Goal: Task Accomplishment & Management: Use online tool/utility

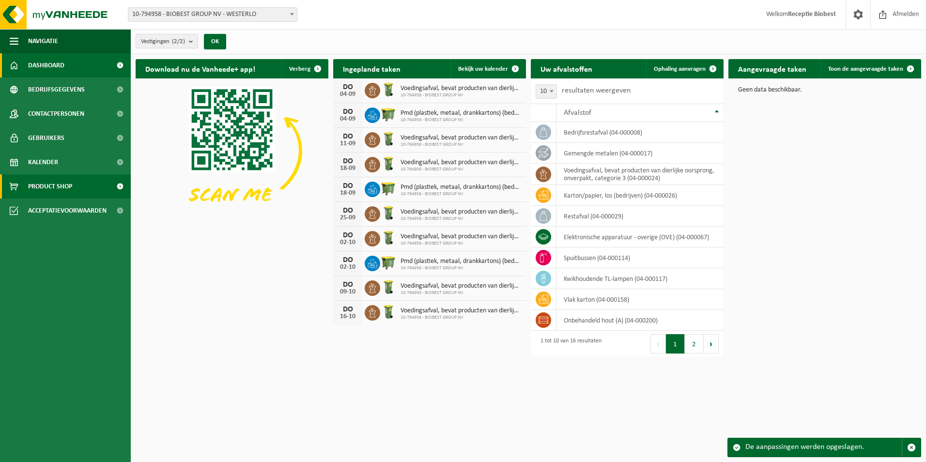
click at [57, 186] on span "Product Shop" at bounding box center [50, 186] width 44 height 24
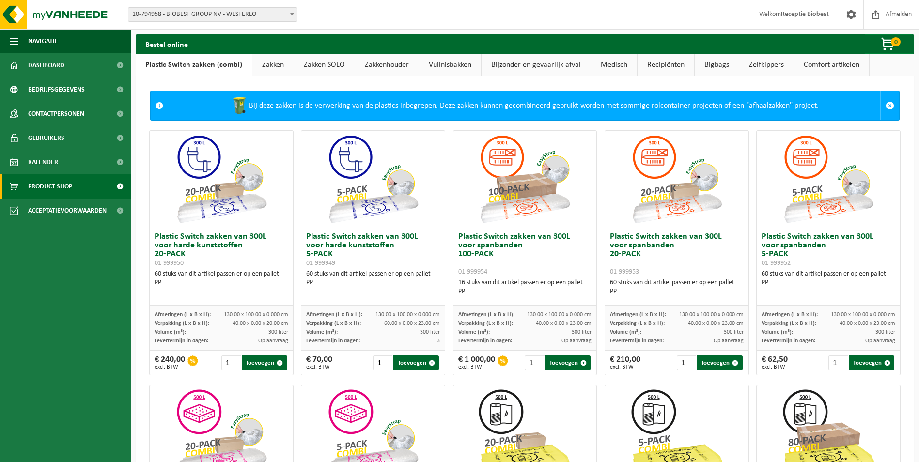
click at [656, 63] on link "Recipiënten" at bounding box center [666, 65] width 57 height 22
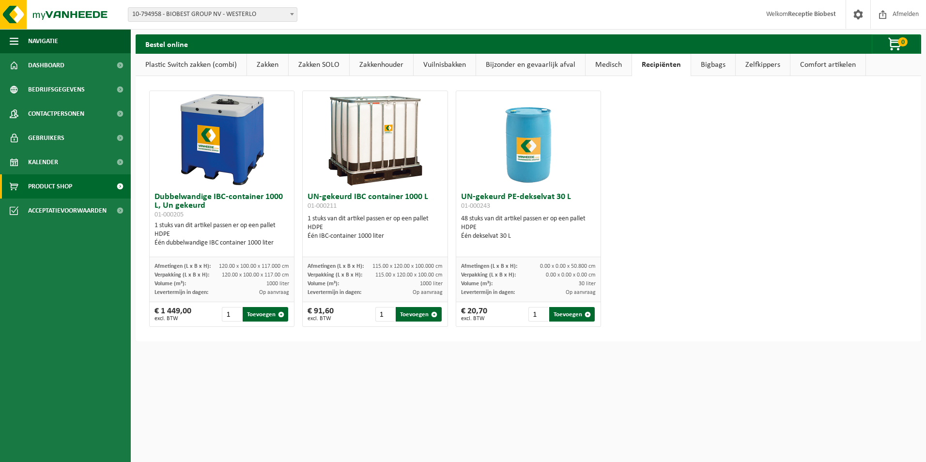
click at [809, 65] on link "Comfort artikelen" at bounding box center [828, 65] width 75 height 22
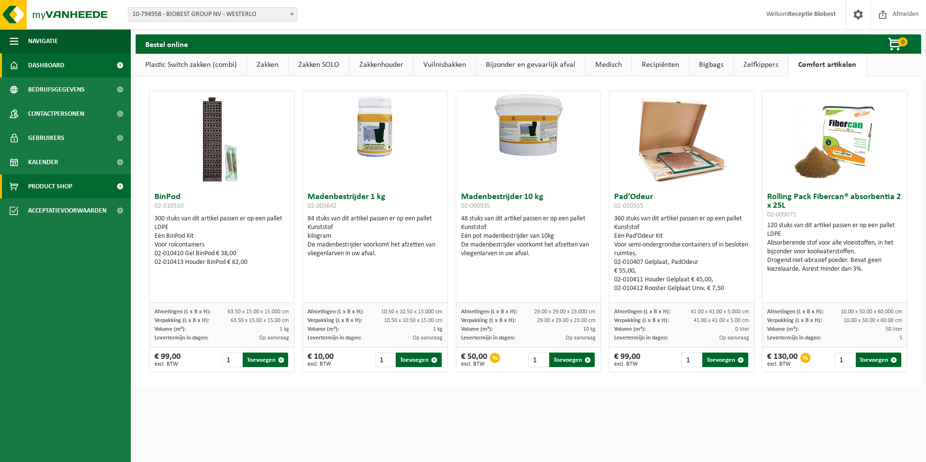
click at [38, 63] on span "Dashboard" at bounding box center [46, 65] width 36 height 24
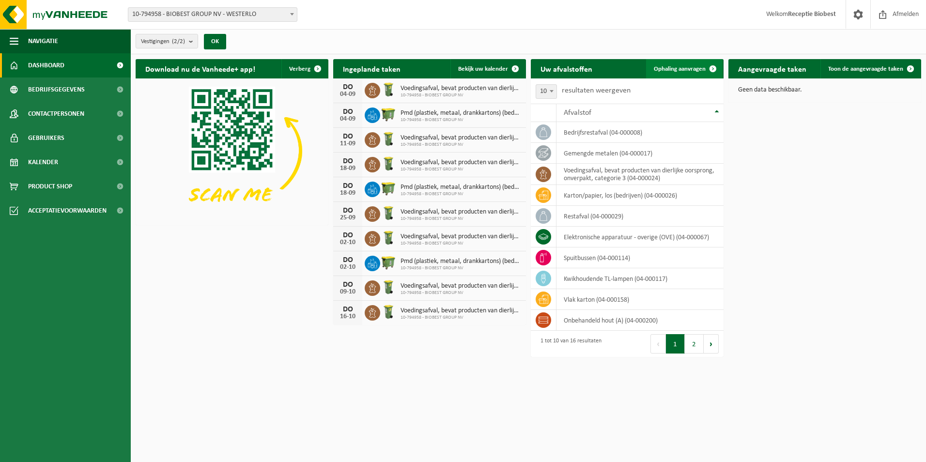
click at [684, 68] on span "Ophaling aanvragen" at bounding box center [680, 69] width 52 height 6
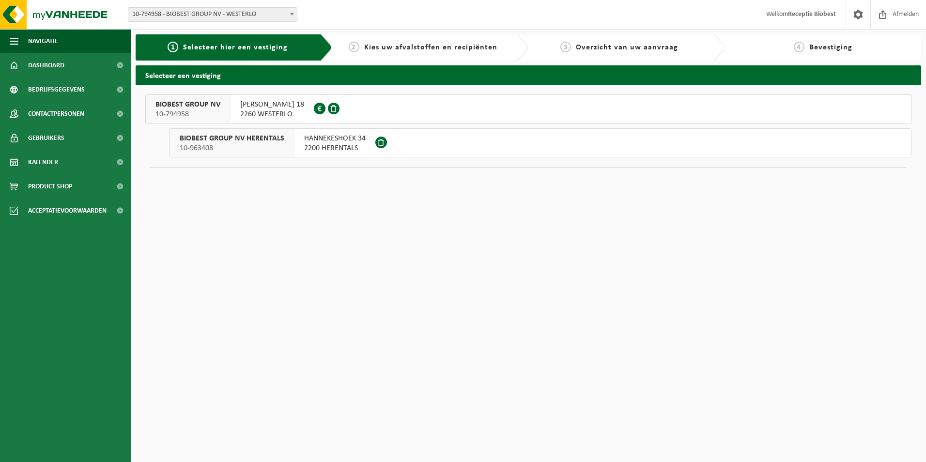
click at [354, 106] on button "BIOBEST GROUP NV 10-794958 ILSE VELDEN 18 2260 WESTERLO 0893.948.337" at bounding box center [528, 108] width 766 height 29
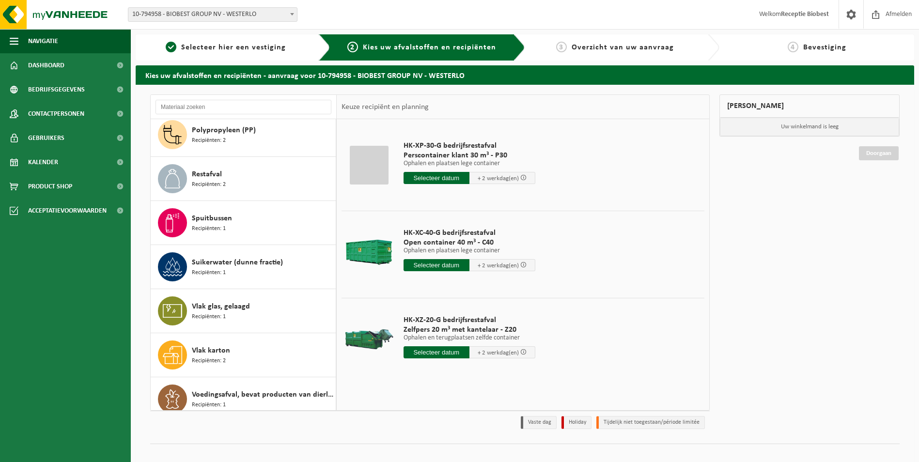
scroll to position [370, 0]
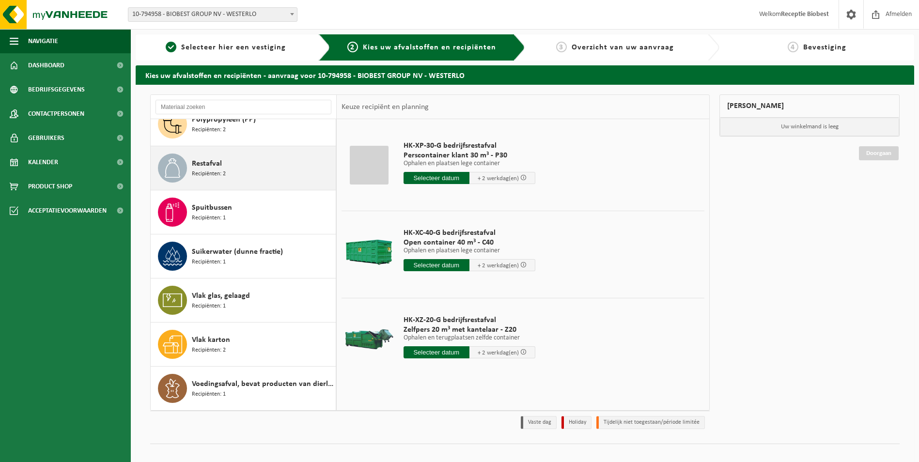
click at [256, 167] on div "Restafval Recipiënten: 2" at bounding box center [262, 168] width 141 height 29
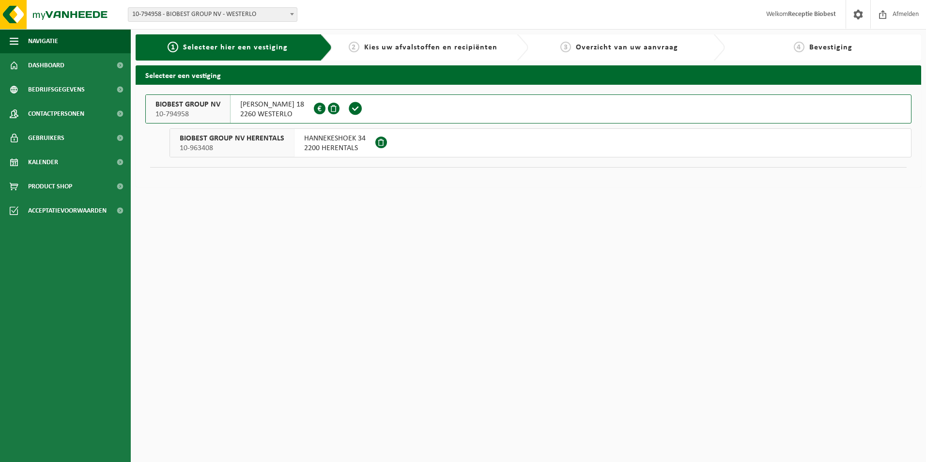
click at [297, 104] on div "ILSE [STREET_ADDRESS] 0893.948.337" at bounding box center [272, 109] width 83 height 28
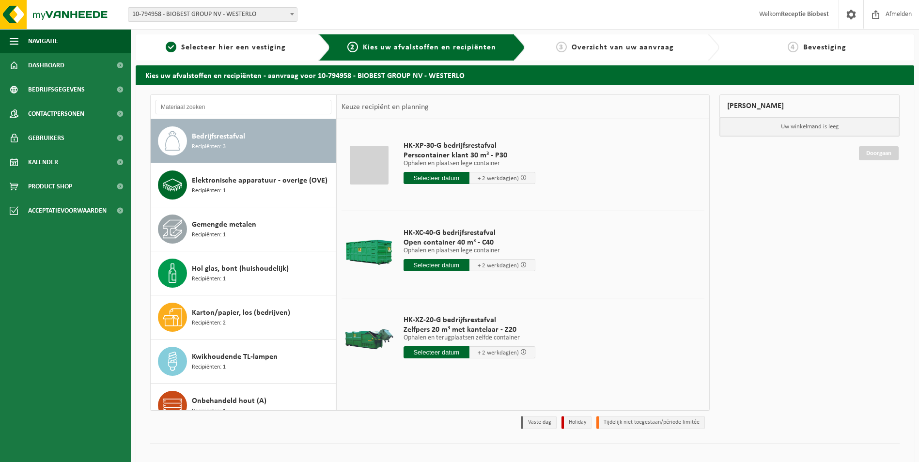
click at [265, 136] on div "Bedrijfsrestafval Recipiënten: 3" at bounding box center [262, 140] width 141 height 29
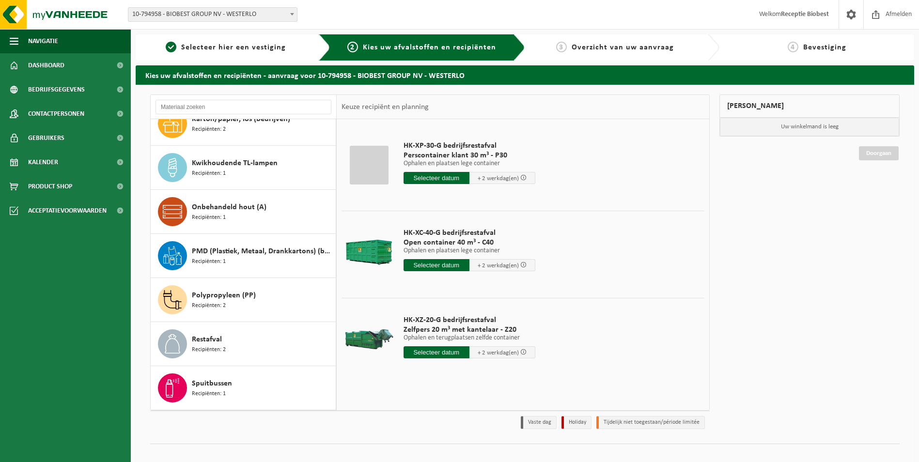
scroll to position [242, 0]
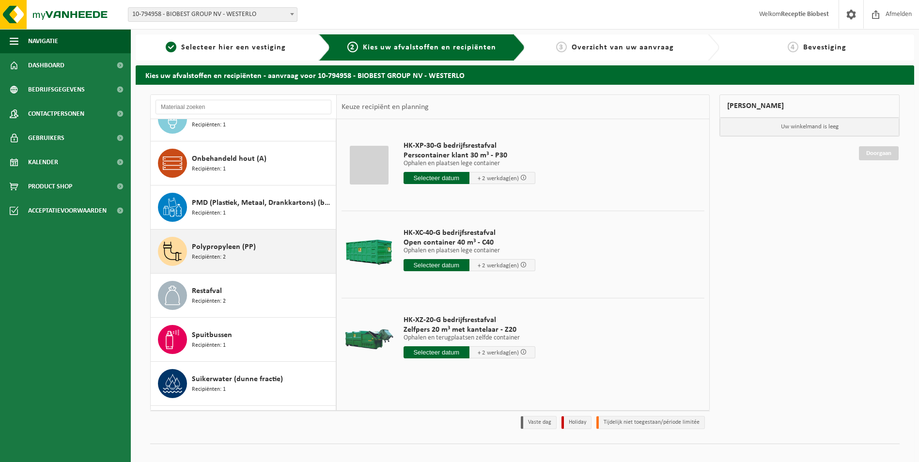
click at [281, 246] on div "Polypropyleen (PP) Recipiënten: 2" at bounding box center [262, 251] width 141 height 29
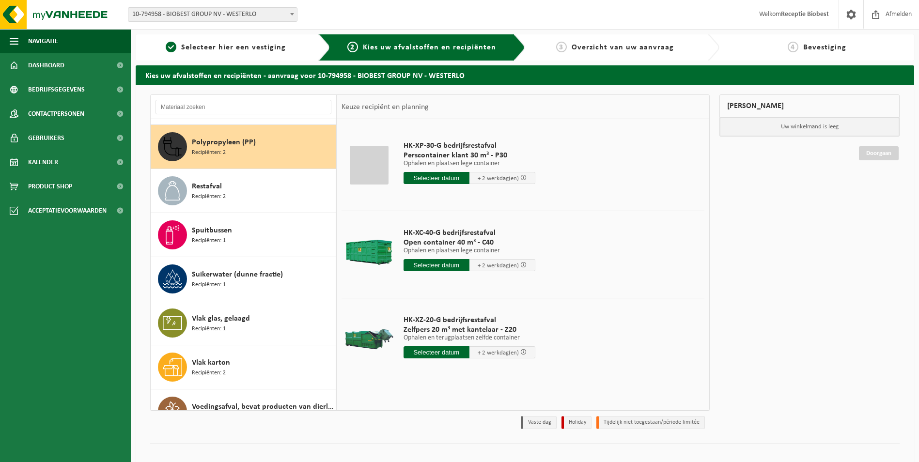
scroll to position [353, 0]
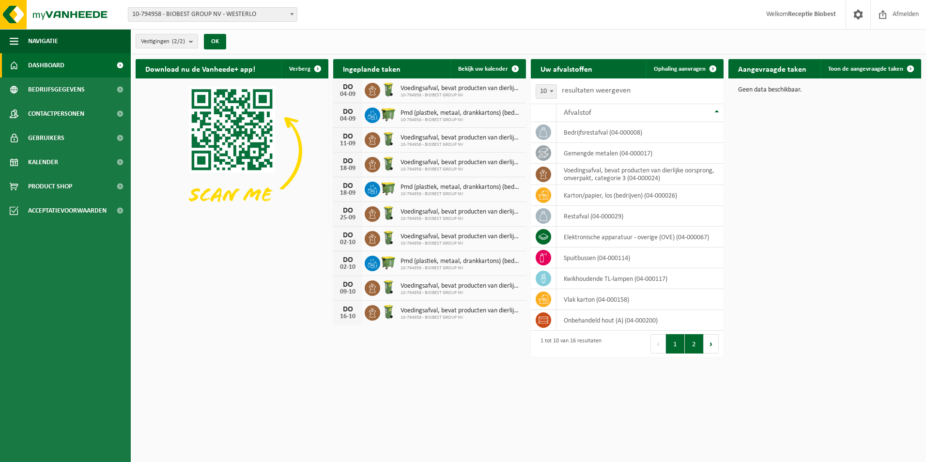
click at [691, 341] on button "2" at bounding box center [694, 343] width 19 height 19
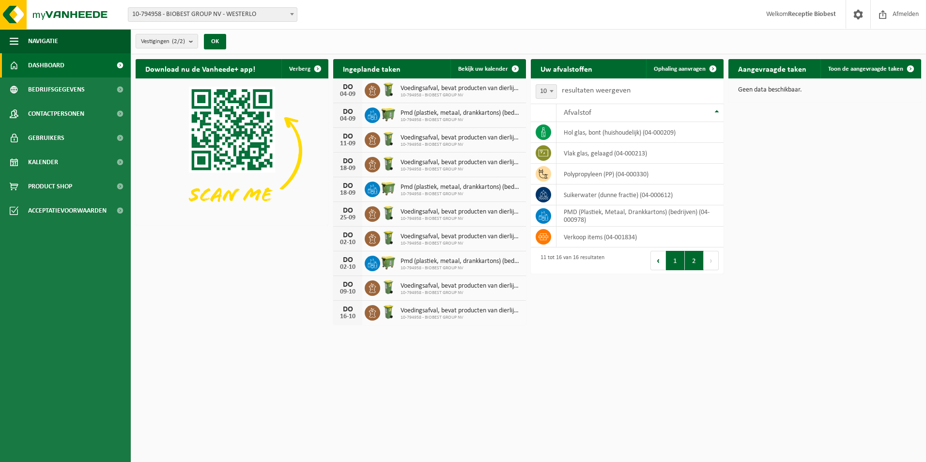
click at [674, 261] on button "1" at bounding box center [675, 260] width 19 height 19
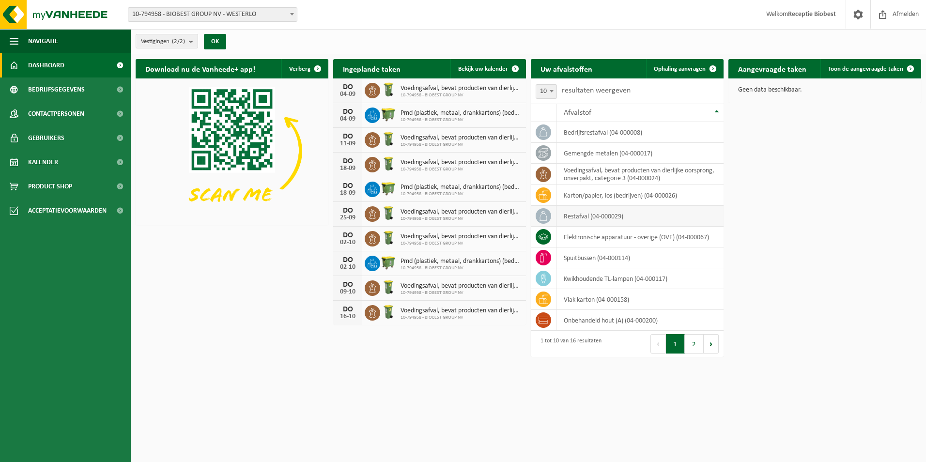
click at [629, 214] on td "restafval (04-000029)" at bounding box center [640, 216] width 167 height 21
click at [605, 131] on td "bedrijfsrestafval (04-000008)" at bounding box center [640, 132] width 167 height 21
click at [672, 66] on span "Ophaling aanvragen" at bounding box center [680, 69] width 52 height 6
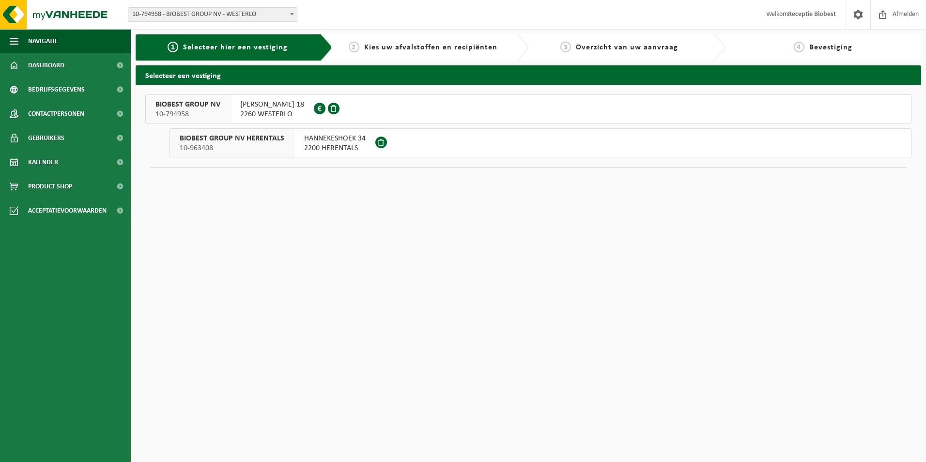
click at [358, 108] on button "BIOBEST GROUP NV 10-794958 ILSE VELDEN 18 2260 WESTERLO 0893.948.337" at bounding box center [528, 108] width 766 height 29
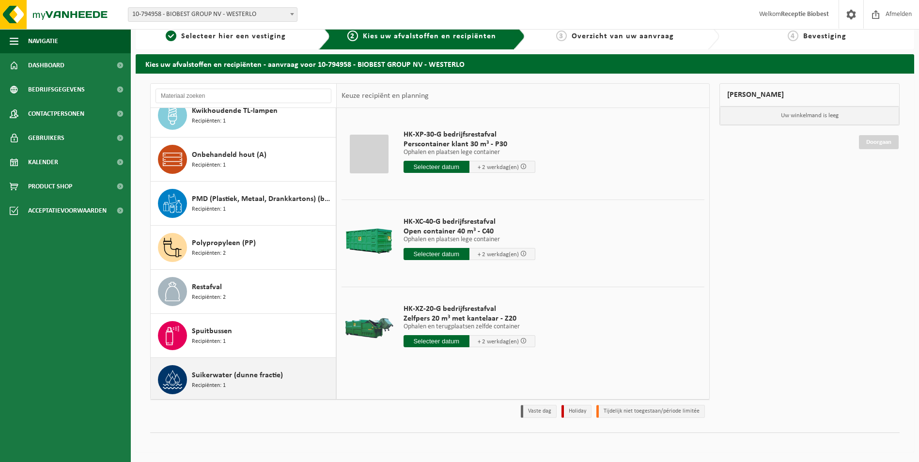
scroll to position [224, 0]
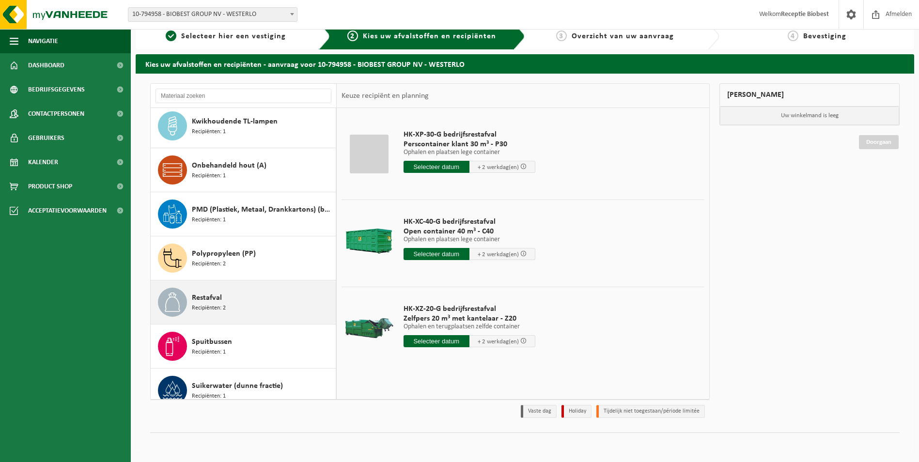
click at [284, 297] on div "Restafval Recipiënten: 2" at bounding box center [262, 302] width 141 height 29
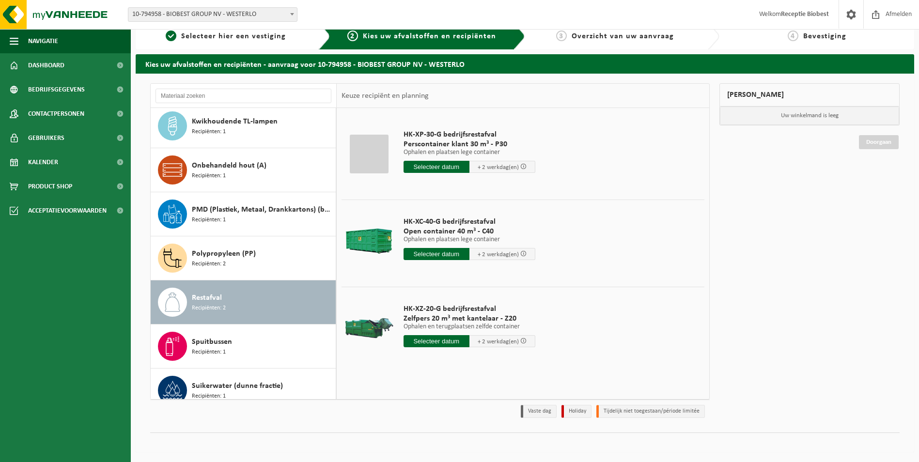
scroll to position [370, 0]
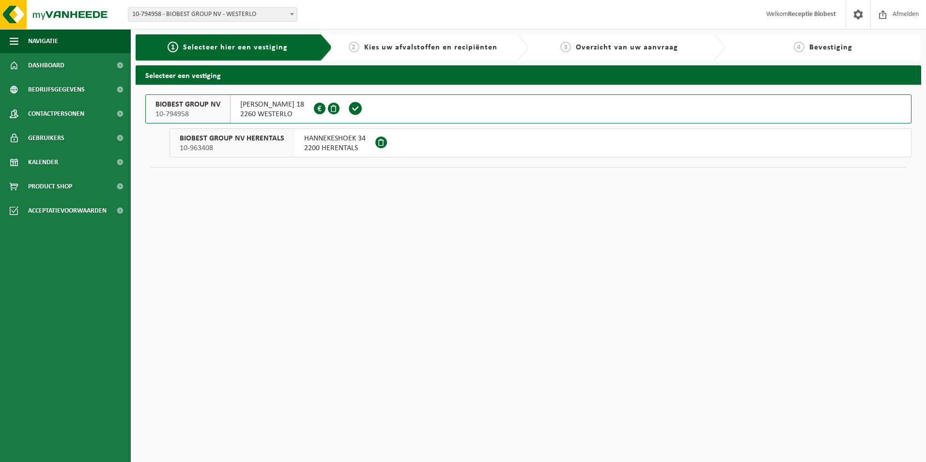
click at [403, 142] on button "BIOBEST GROUP NV HERENTALS 10-963408 HANNEKESHOEK 34 2200 HERENTALS" at bounding box center [541, 142] width 742 height 29
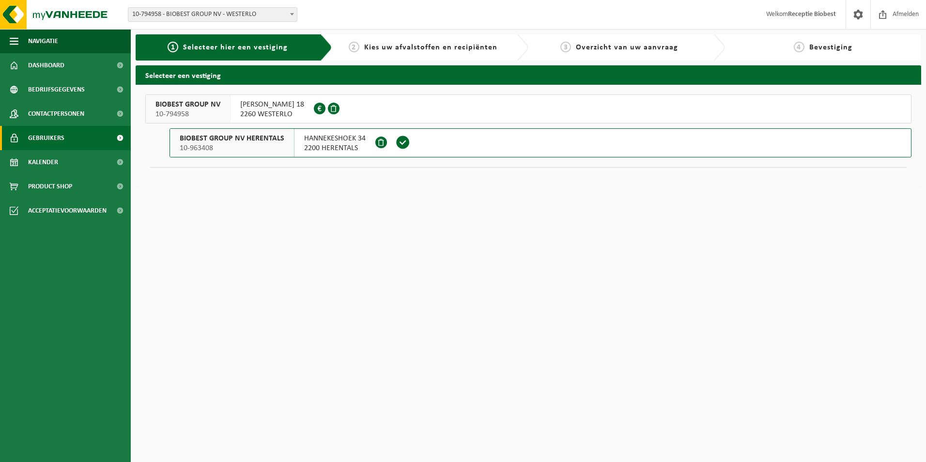
click at [47, 138] on span "Gebruikers" at bounding box center [46, 138] width 36 height 24
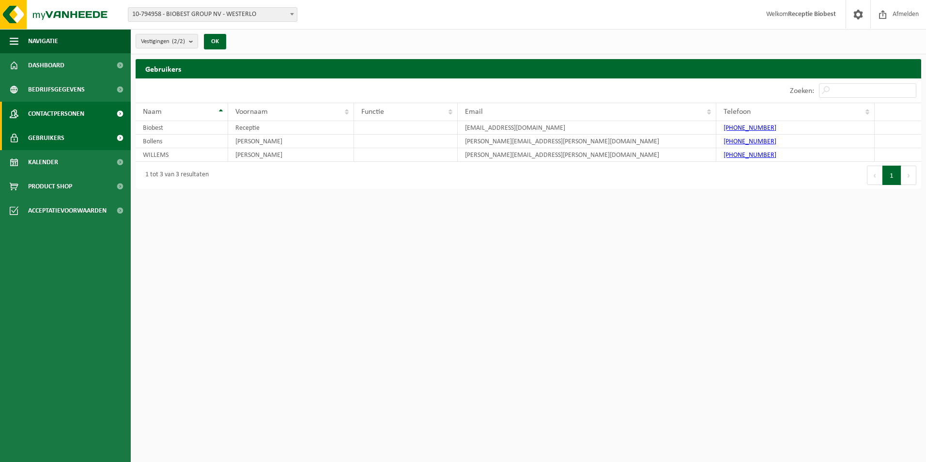
click at [74, 112] on span "Contactpersonen" at bounding box center [56, 114] width 56 height 24
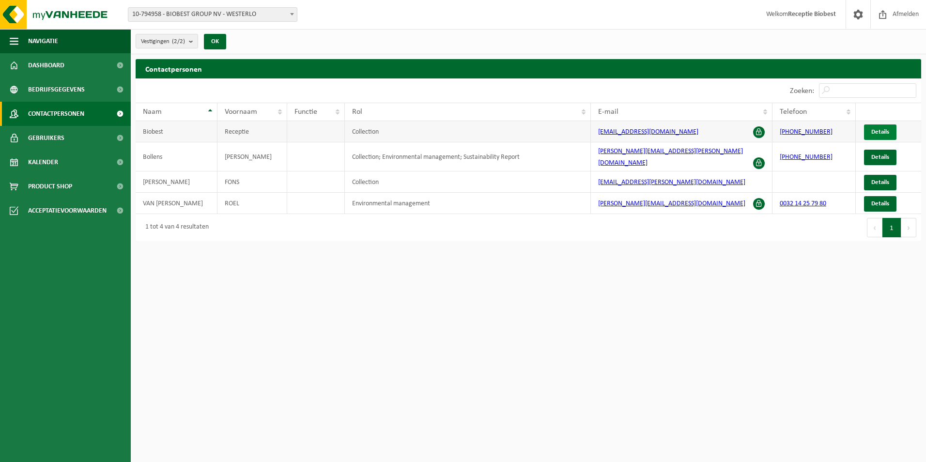
click at [884, 130] on span "Details" at bounding box center [881, 132] width 18 height 6
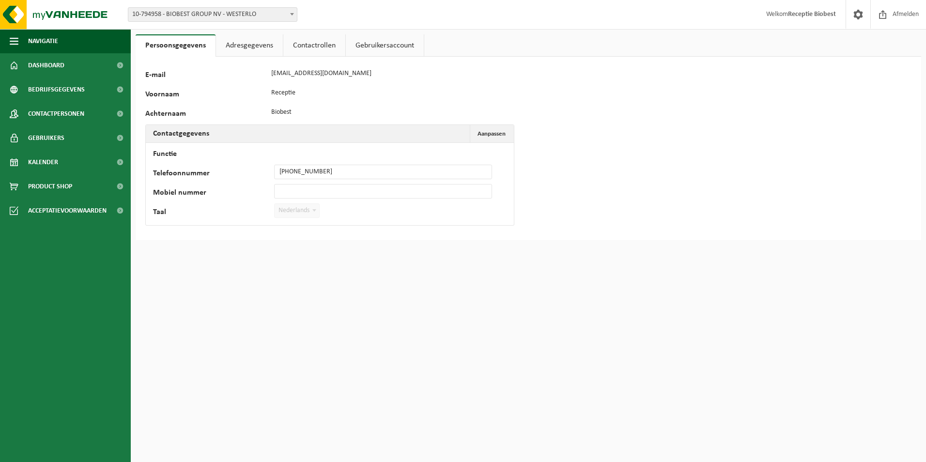
click at [307, 44] on link "Contactrollen" at bounding box center [314, 45] width 62 height 22
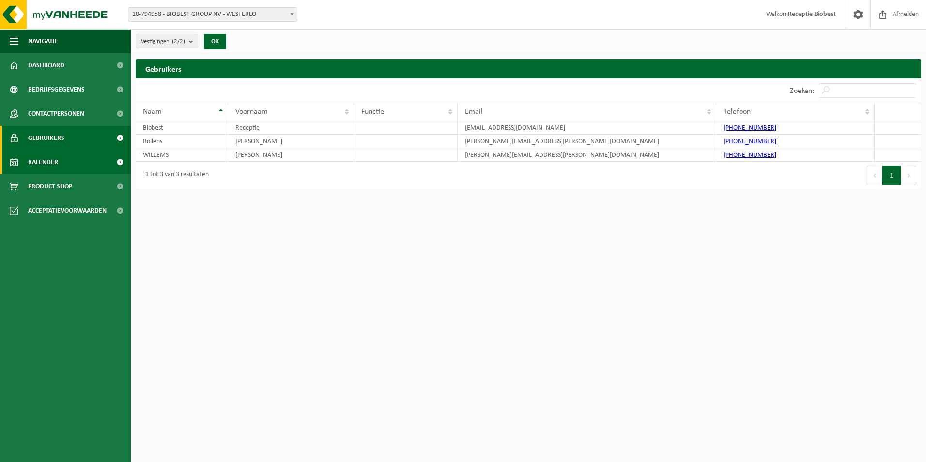
click at [42, 161] on span "Kalender" at bounding box center [43, 162] width 30 height 24
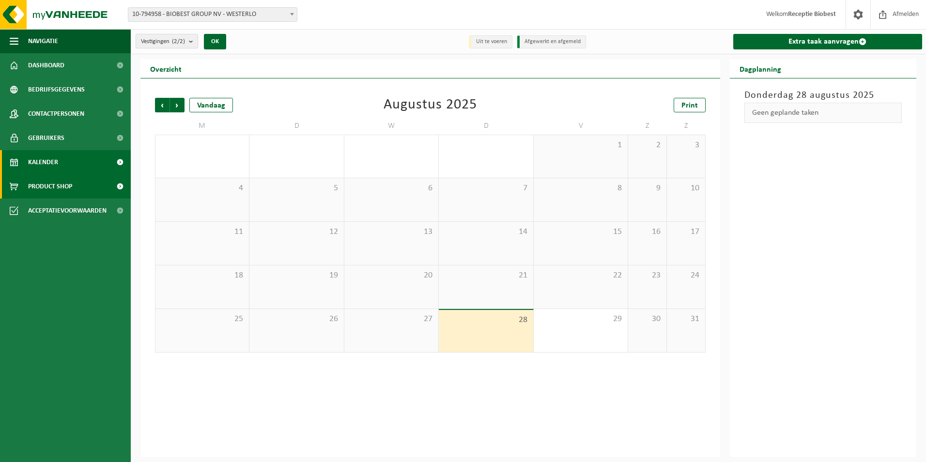
click at [44, 186] on span "Product Shop" at bounding box center [50, 186] width 44 height 24
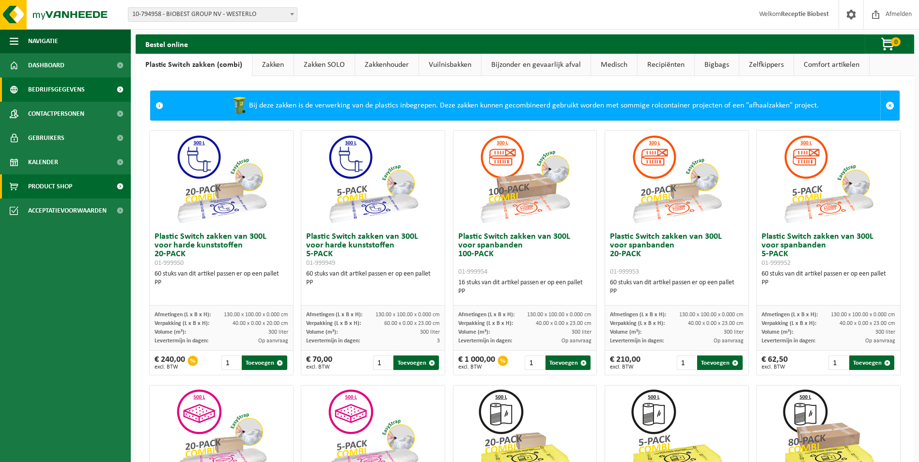
click at [60, 89] on span "Bedrijfsgegevens" at bounding box center [56, 90] width 57 height 24
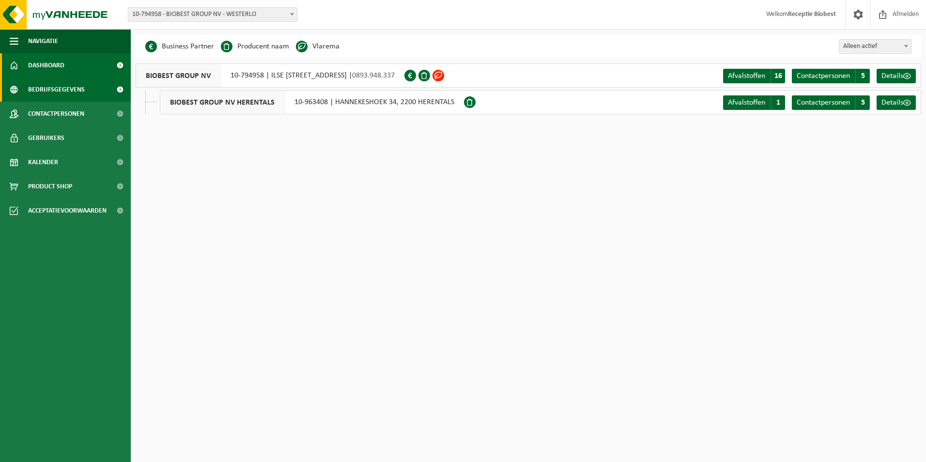
click at [51, 65] on span "Dashboard" at bounding box center [46, 65] width 36 height 24
